Goal: Task Accomplishment & Management: Complete application form

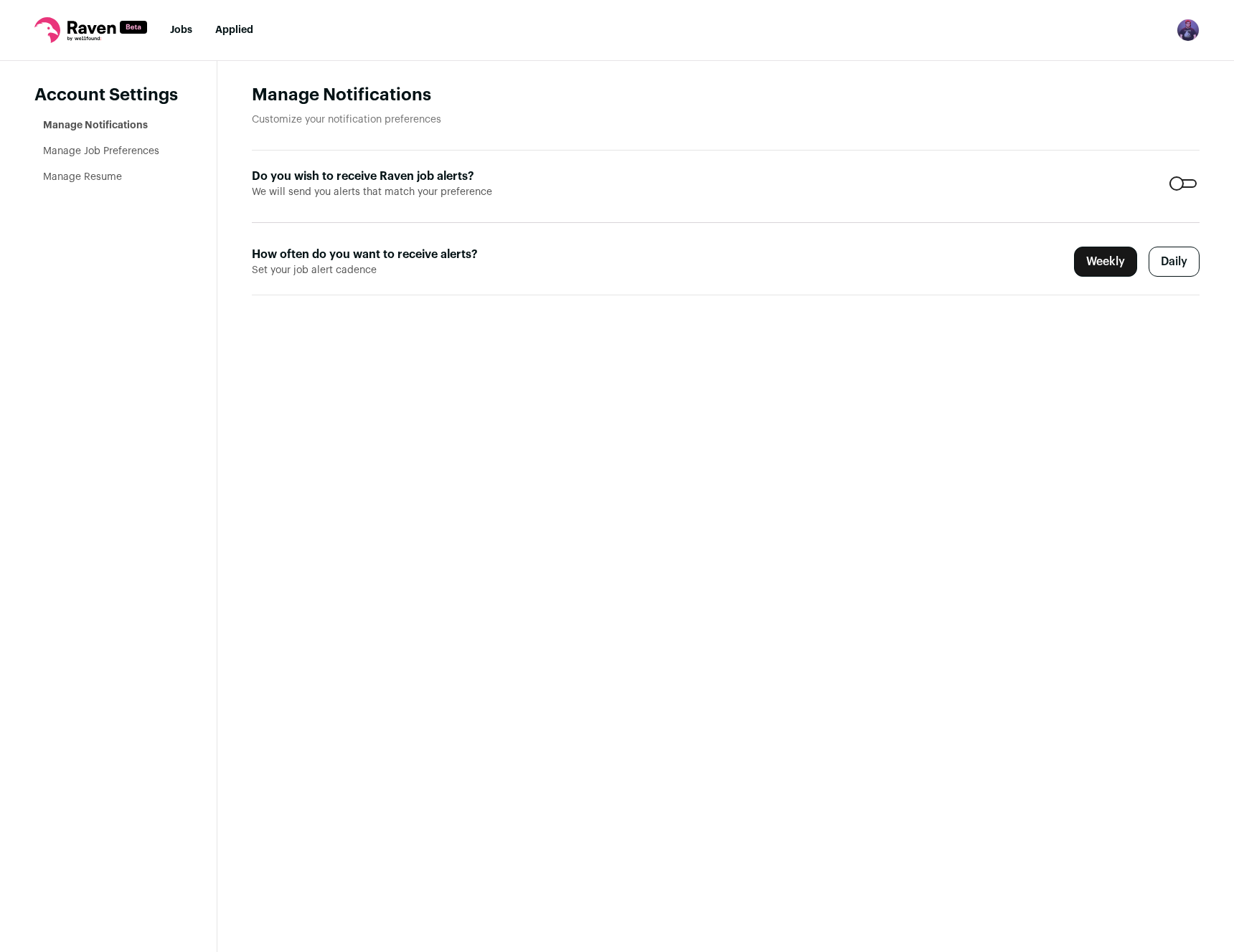
click at [1158, 263] on label "Daily" at bounding box center [1174, 262] width 51 height 30
click at [72, 152] on link "Manage Job Preferences" at bounding box center [101, 151] width 116 height 10
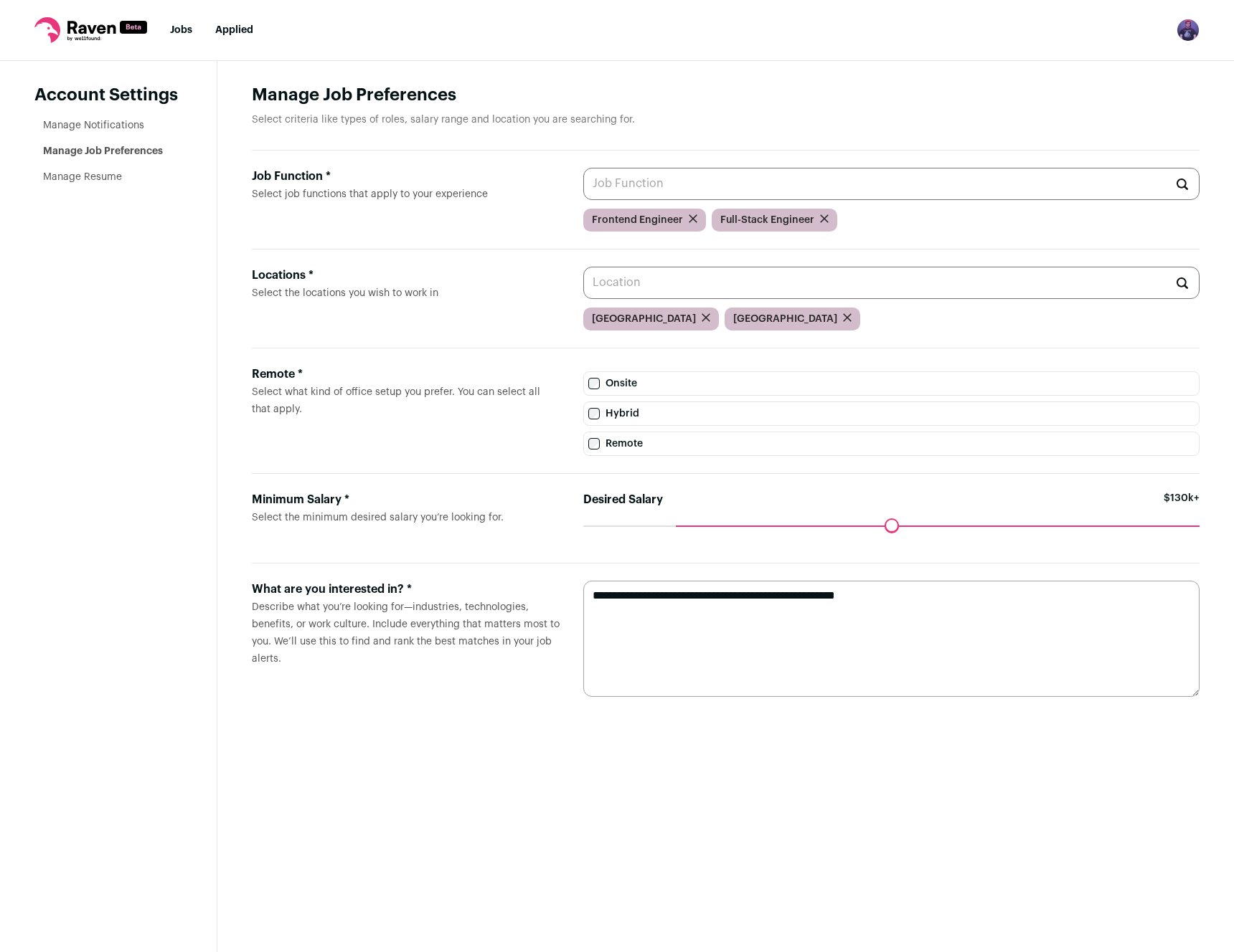
drag, startPoint x: 744, startPoint y: 527, endPoint x: 683, endPoint y: 527, distance: 61.0
click at [683, 526] on input "Desired Salary" at bounding box center [891, 526] width 617 height 0
click at [91, 174] on link "Manage Resume" at bounding box center [82, 177] width 79 height 10
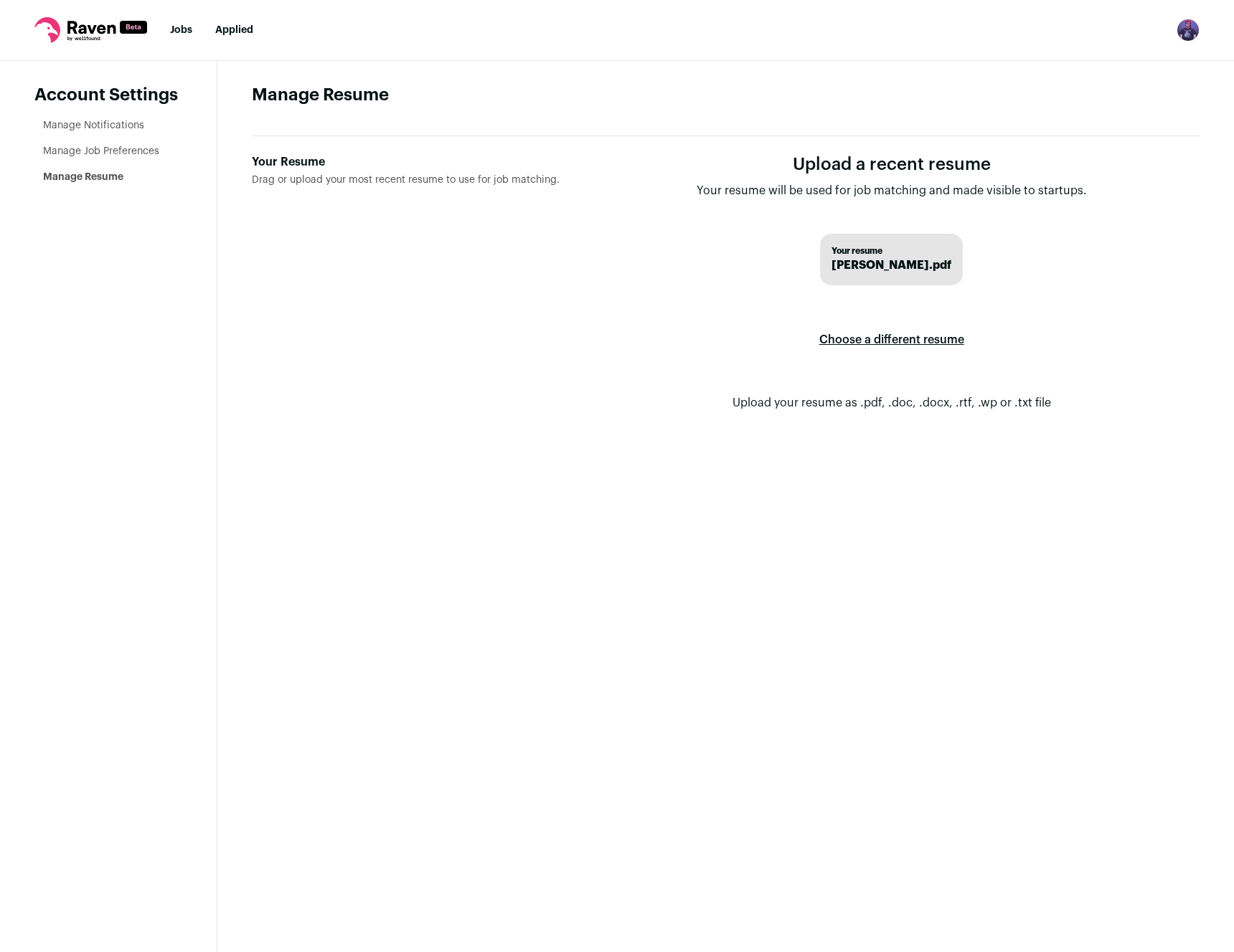
click at [104, 126] on link "Manage Notifications" at bounding box center [94, 125] width 101 height 10
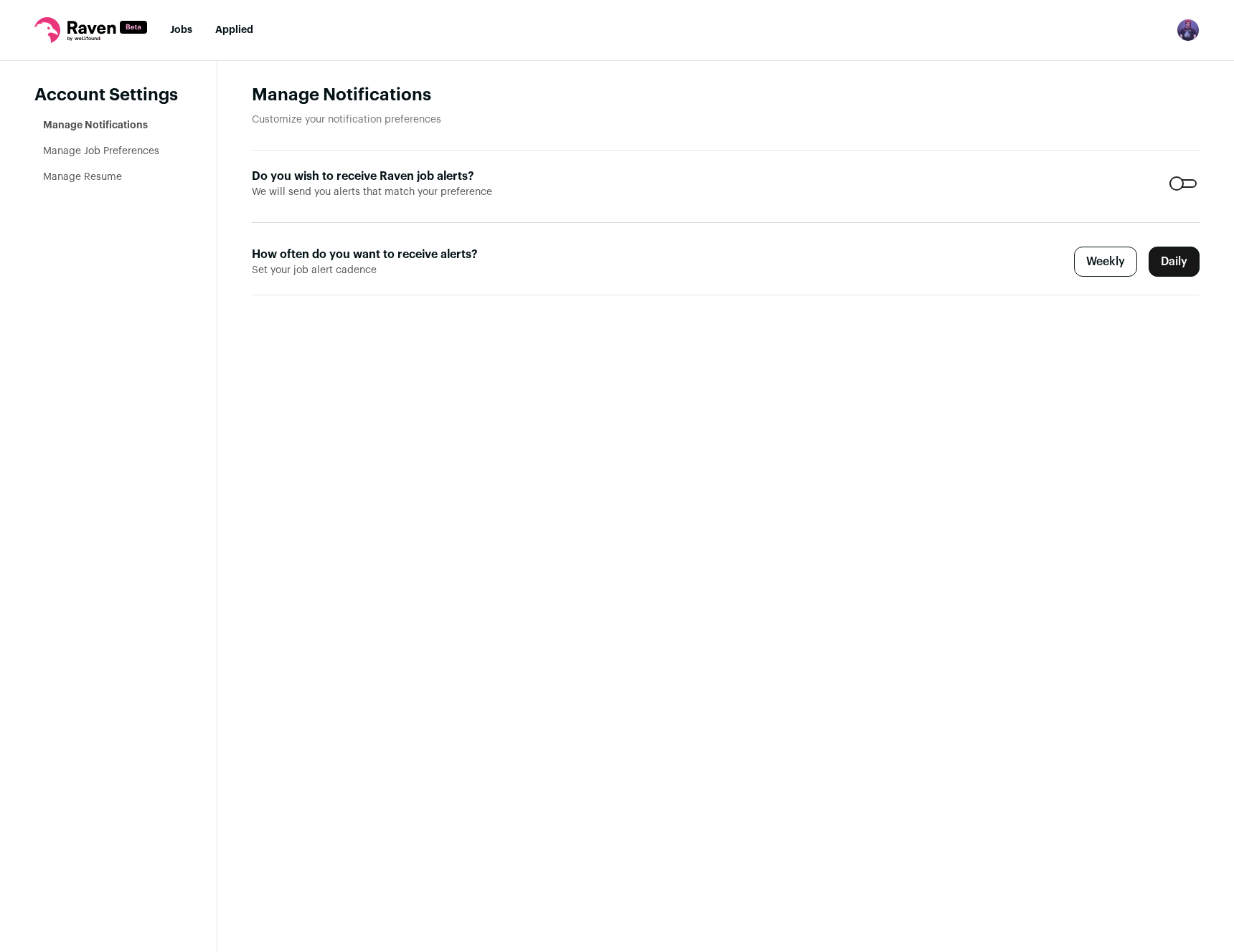
click at [122, 28] on rect at bounding box center [133, 27] width 27 height 13
click at [189, 30] on link "Jobs" at bounding box center [181, 30] width 22 height 10
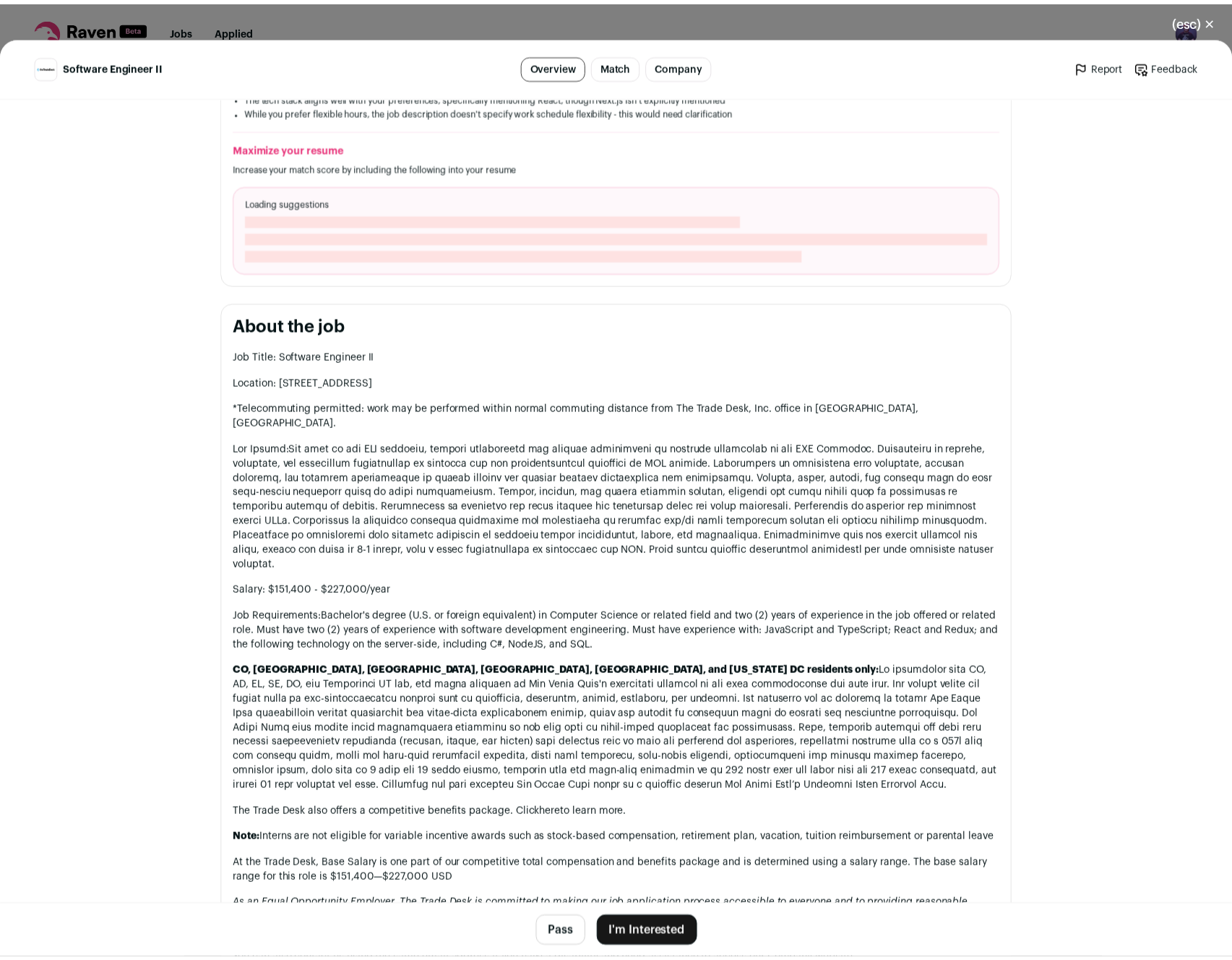
scroll to position [483, 0]
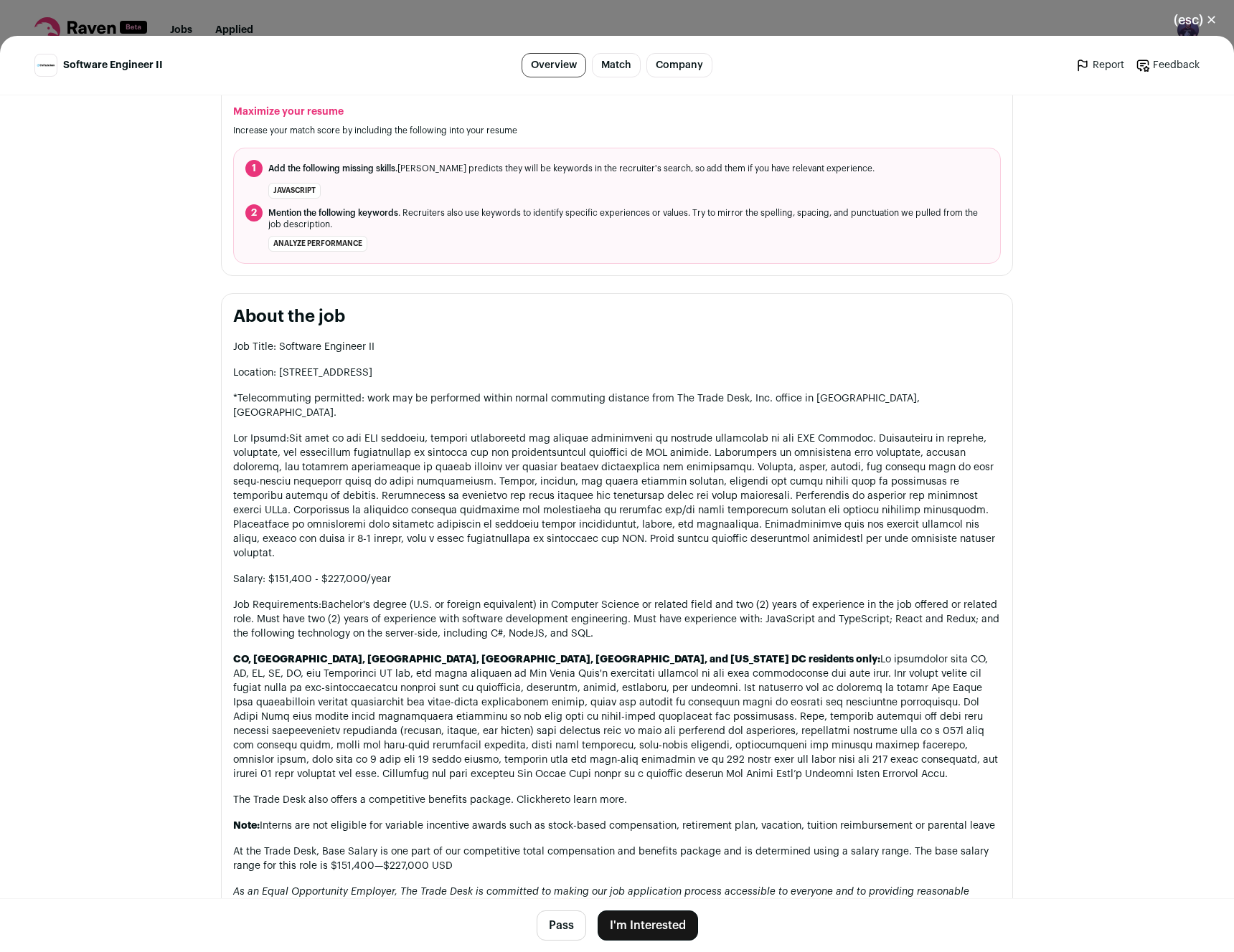
click at [643, 917] on button "I'm Interested" at bounding box center [647, 926] width 100 height 30
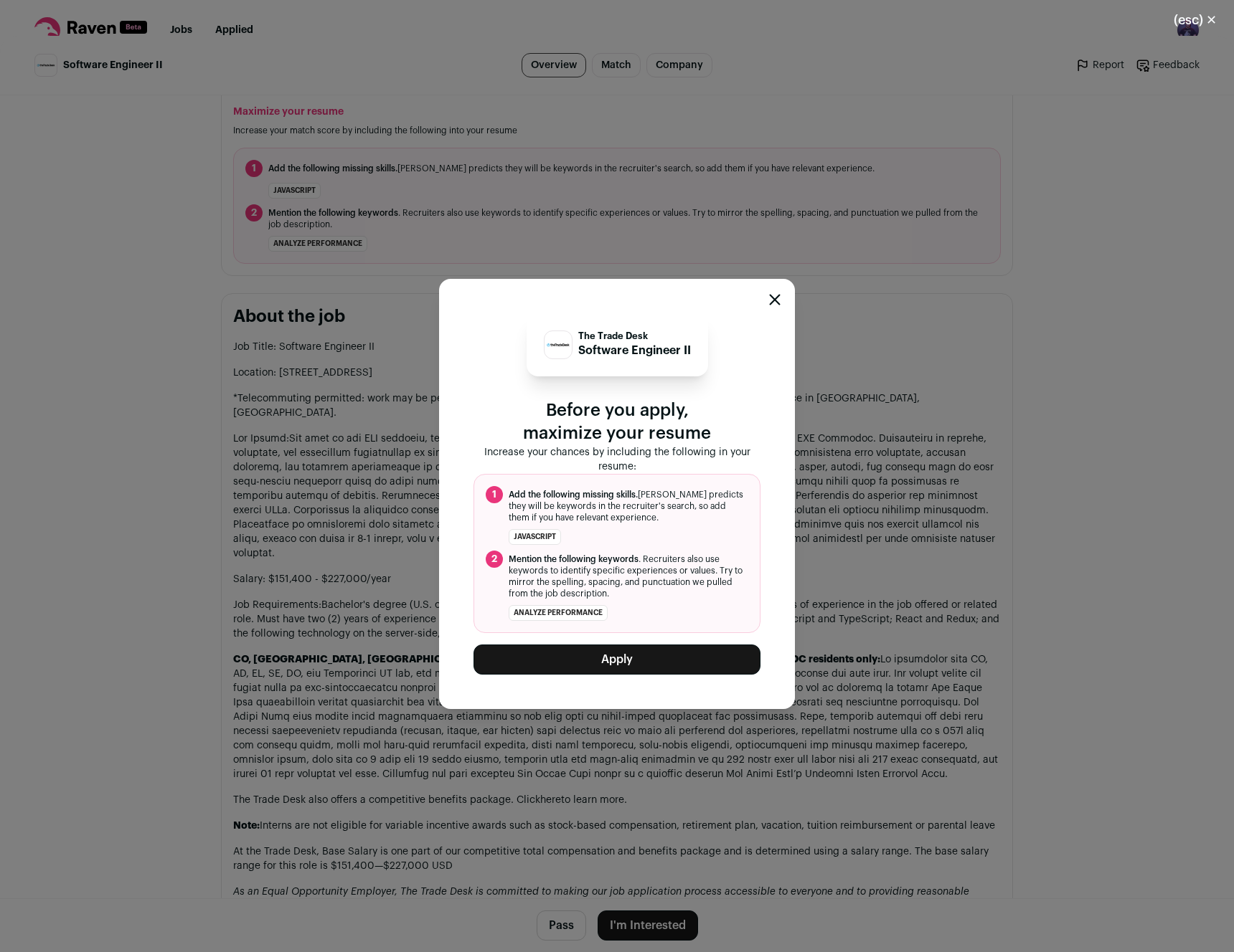
click at [583, 663] on button "Apply" at bounding box center [617, 659] width 287 height 30
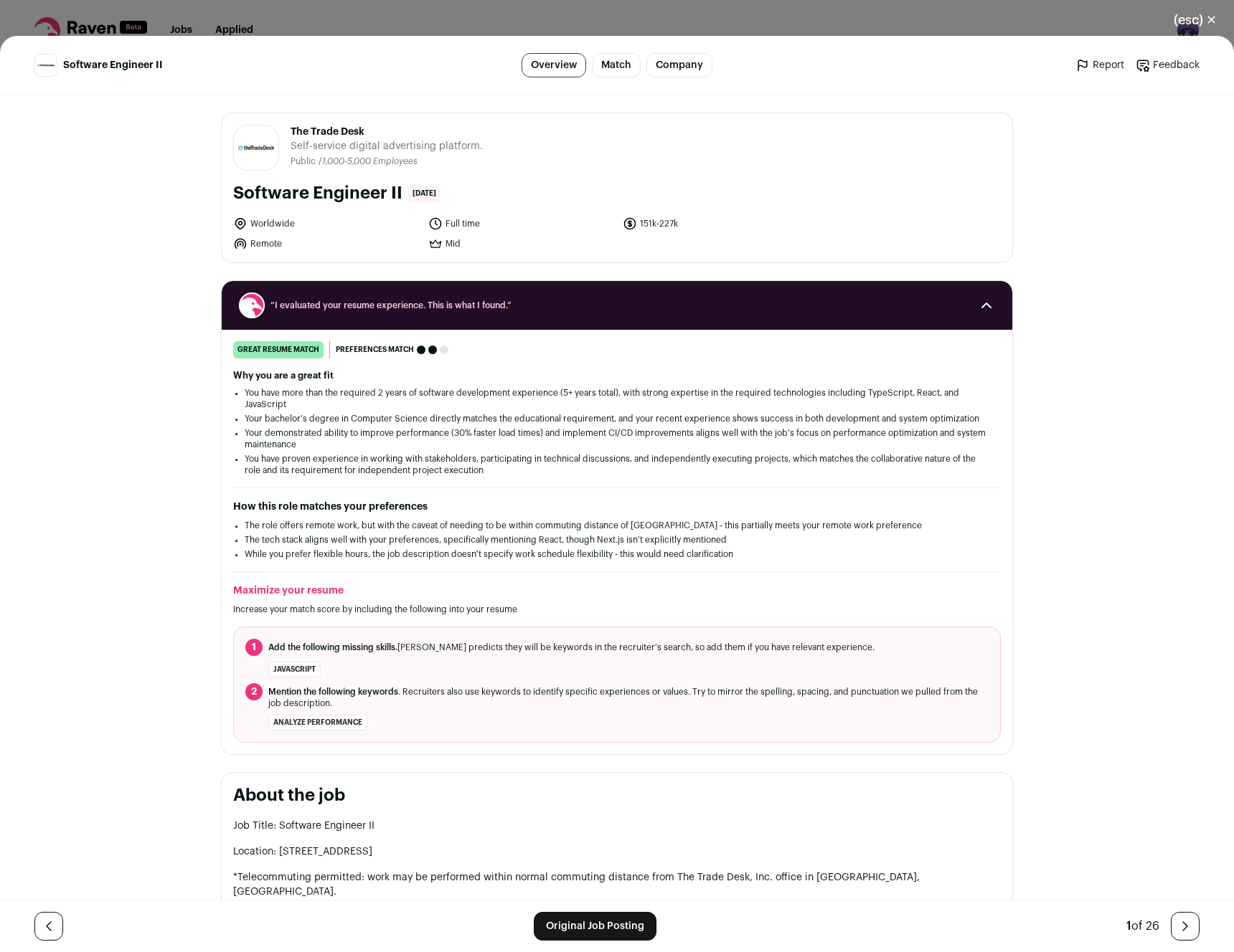
click at [1212, 14] on button "(esc) ✕" at bounding box center [1195, 21] width 78 height 32
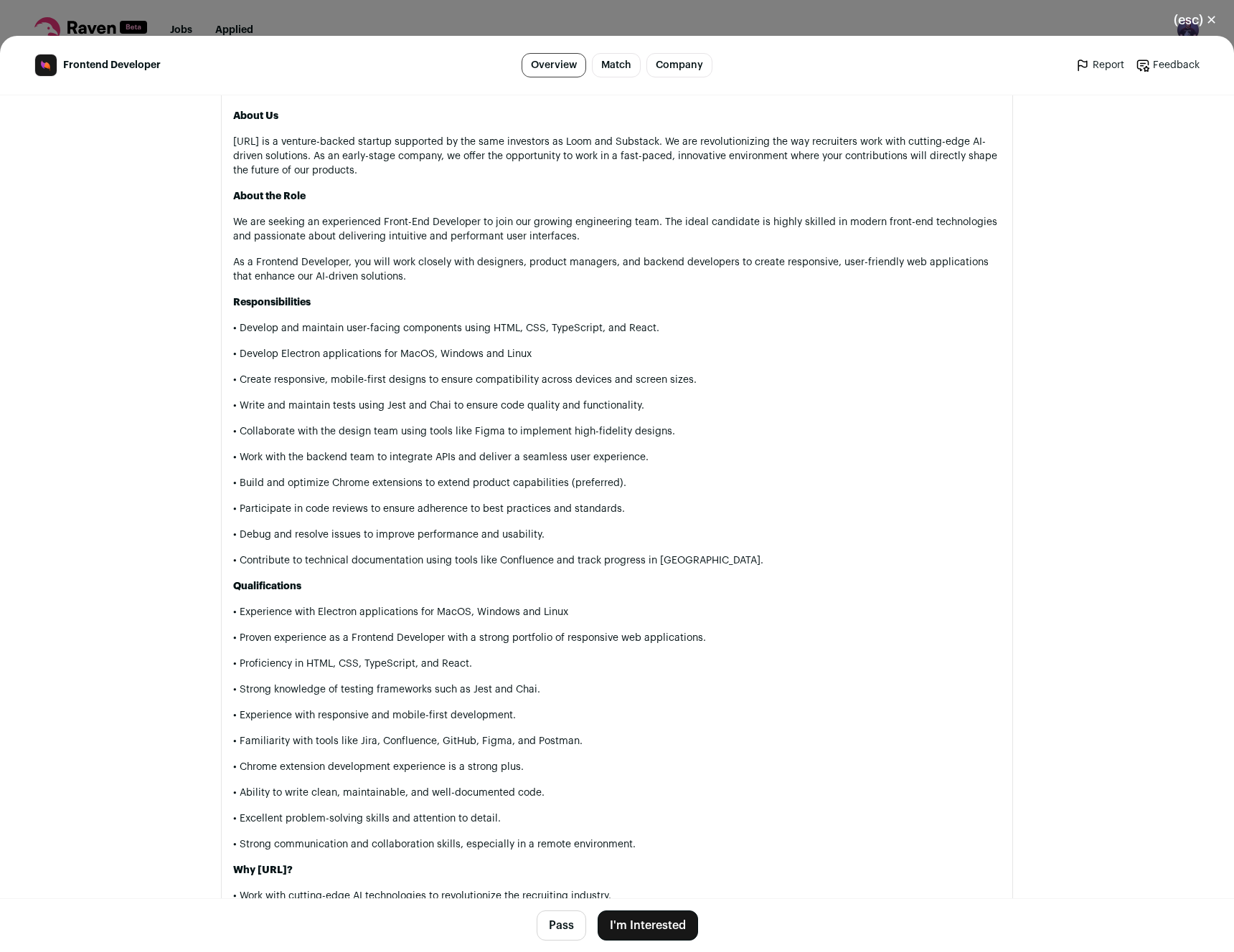
scroll to position [300, 0]
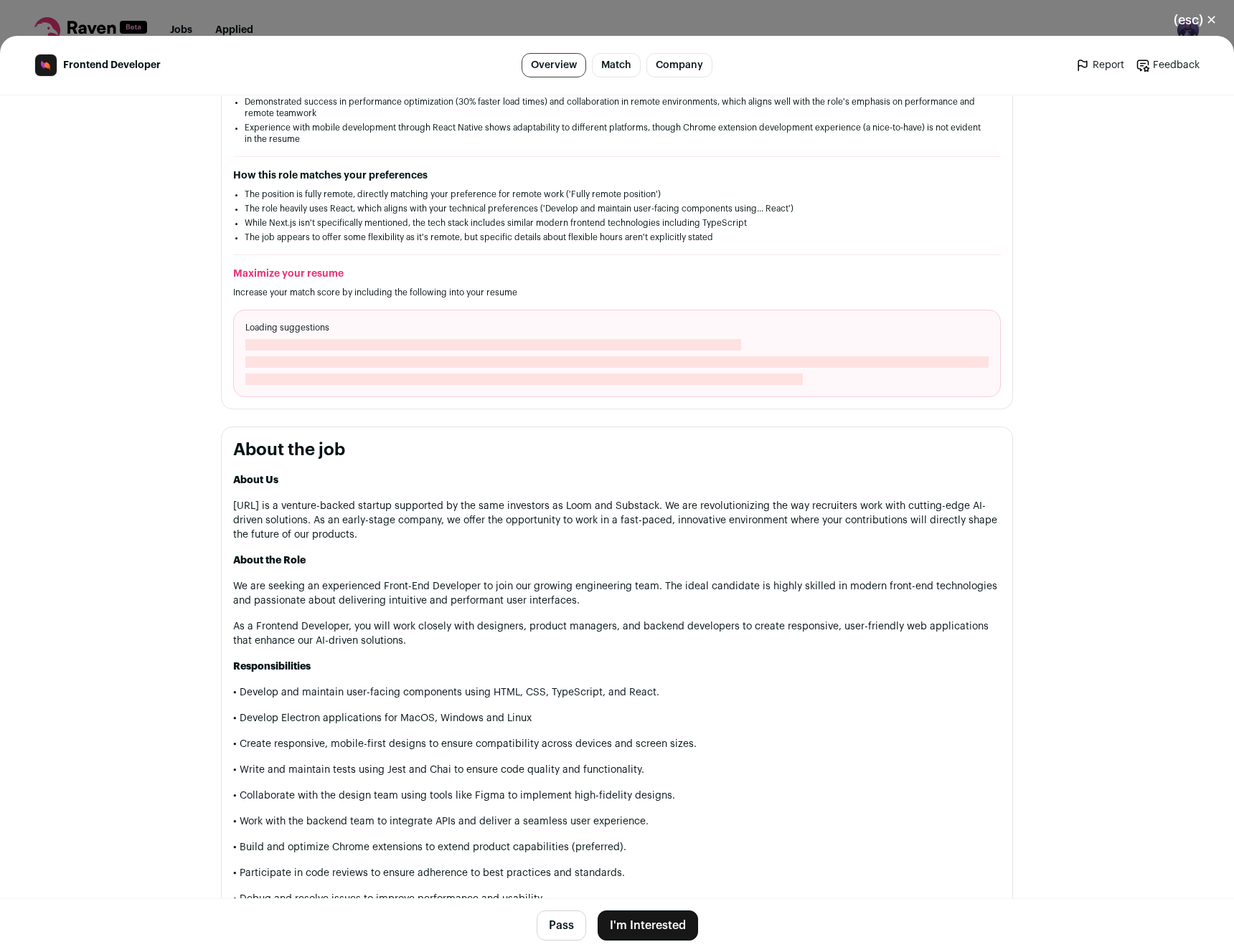
click at [648, 924] on button "I'm Interested" at bounding box center [647, 926] width 100 height 30
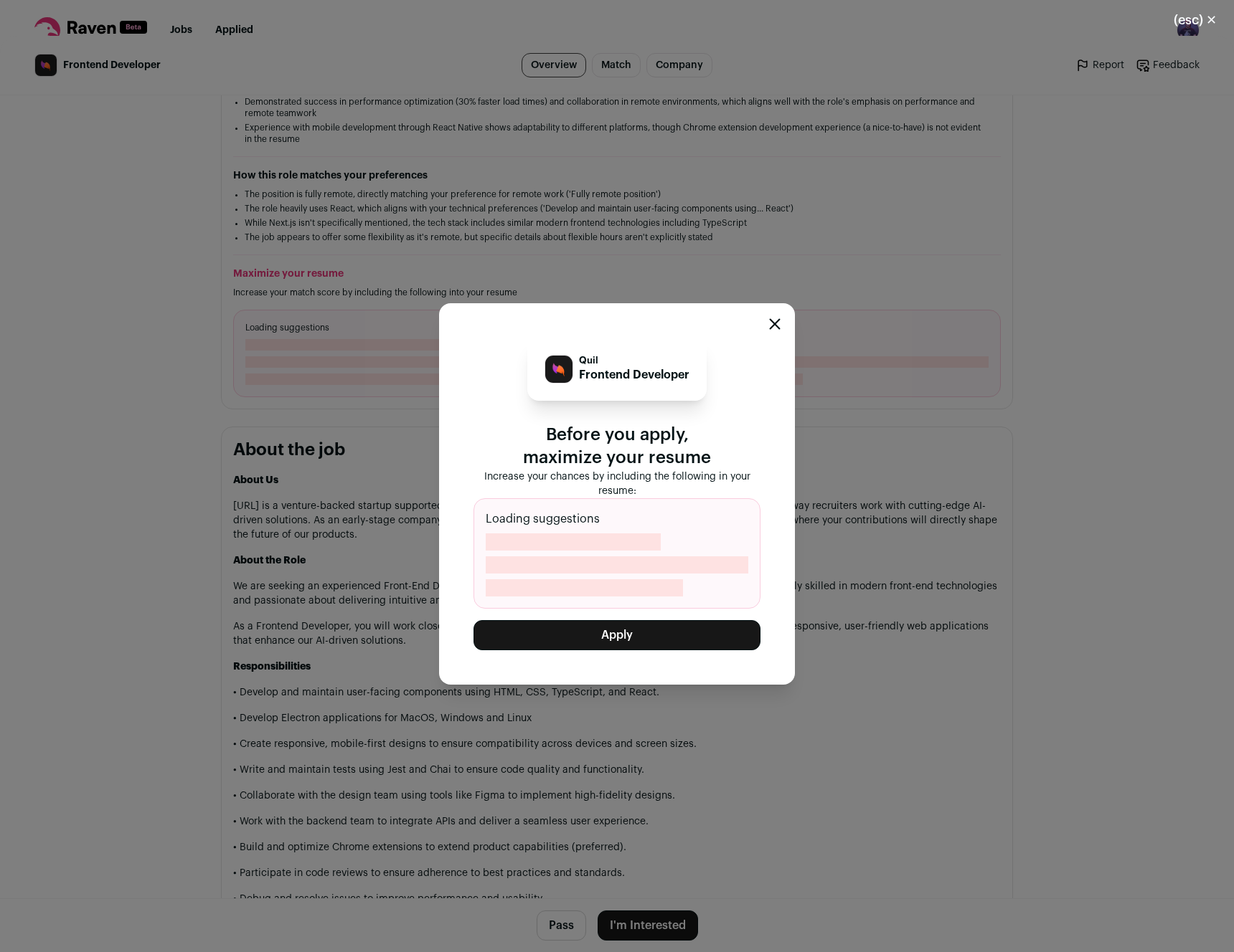
click at [571, 632] on button "Apply" at bounding box center [617, 635] width 287 height 30
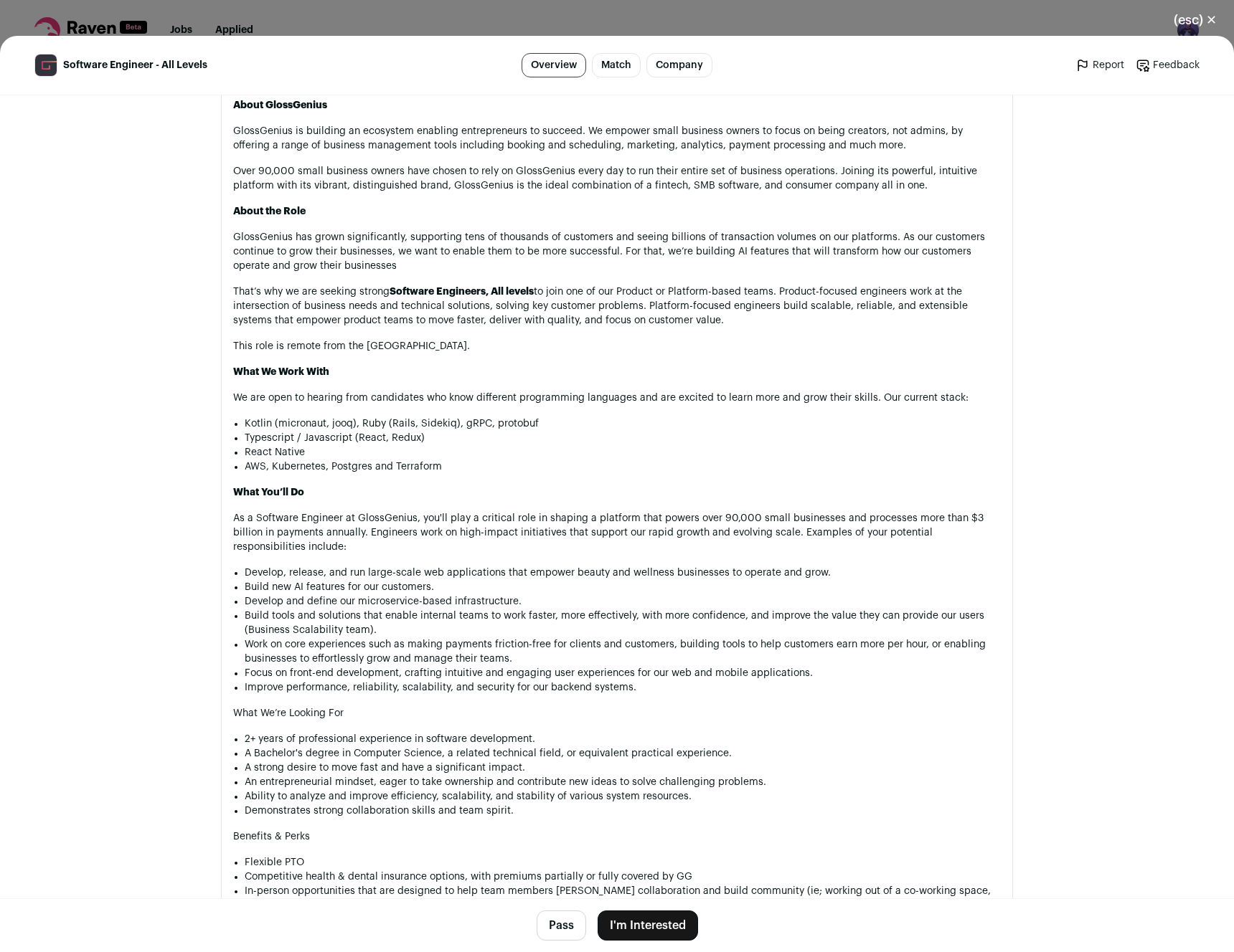
scroll to position [974, 0]
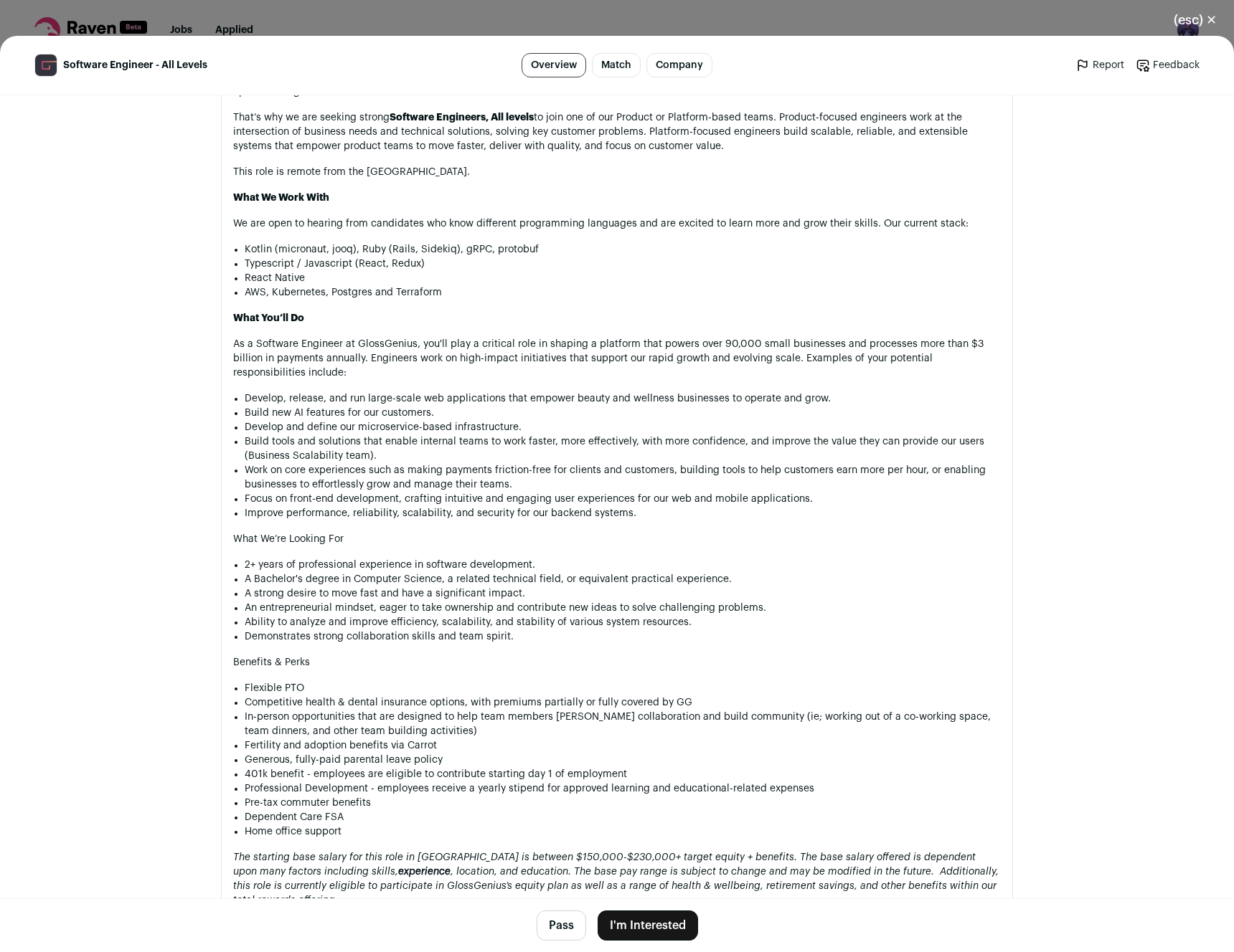
click at [641, 921] on button "I'm Interested" at bounding box center [647, 926] width 100 height 30
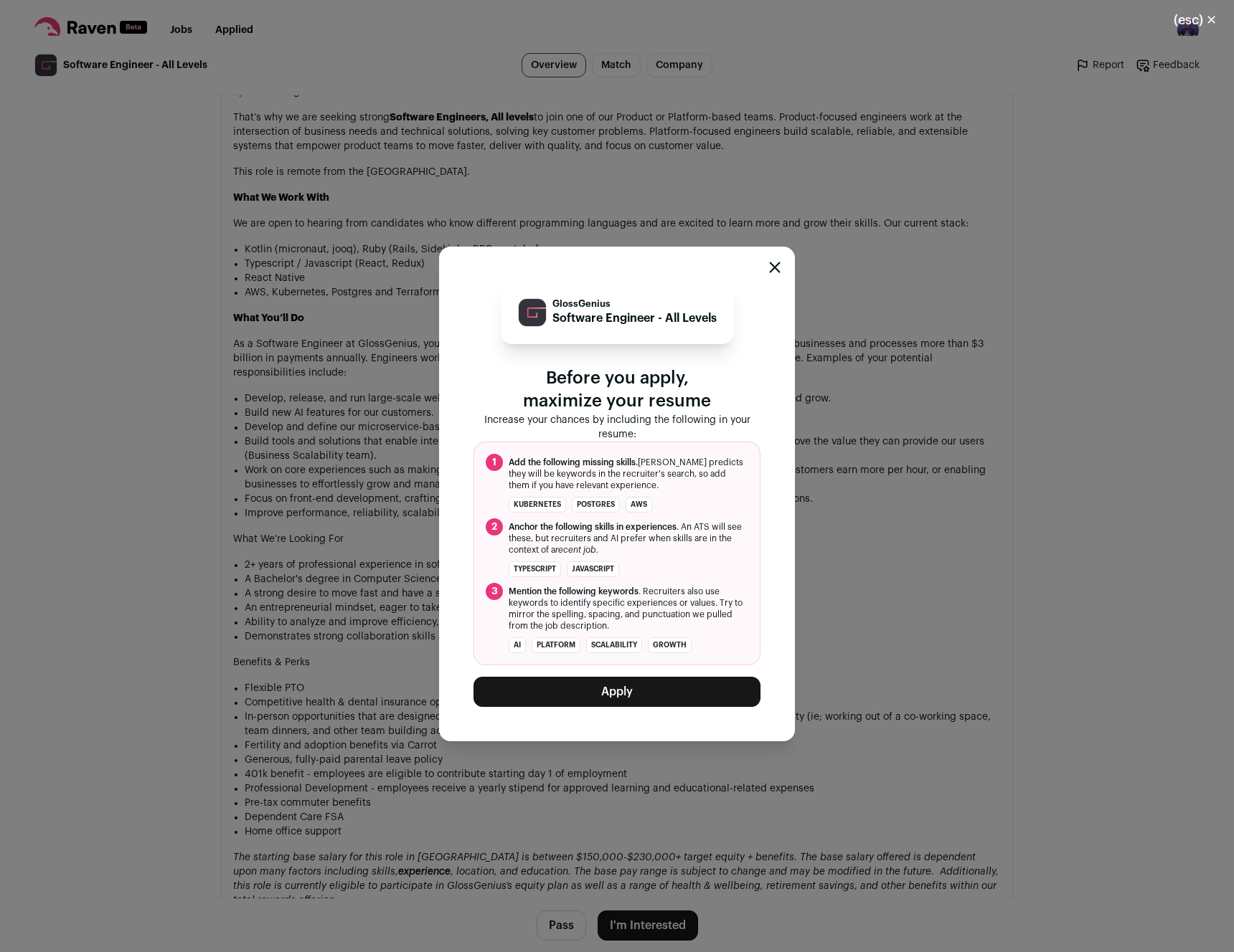
click at [616, 695] on button "Apply" at bounding box center [617, 692] width 287 height 30
